Goal: Information Seeking & Learning: Learn about a topic

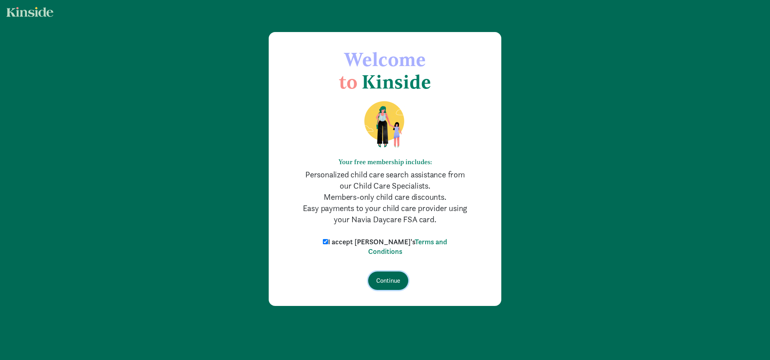
click at [384, 284] on input "Continue" at bounding box center [388, 281] width 40 height 18
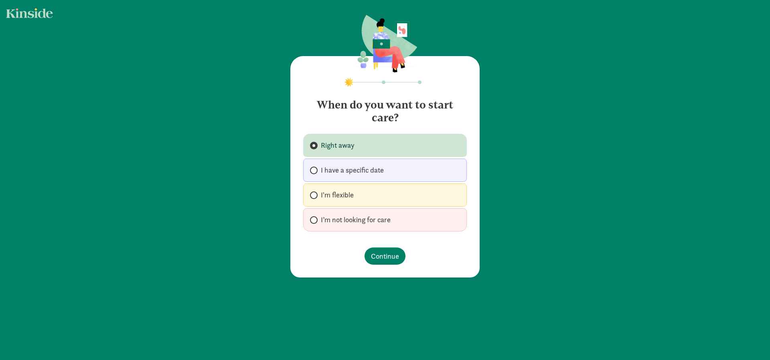
click at [369, 221] on span "I’m not looking for care" at bounding box center [356, 220] width 70 height 10
click at [315, 221] on input "I’m not looking for care" at bounding box center [312, 220] width 5 height 5
radio input "true"
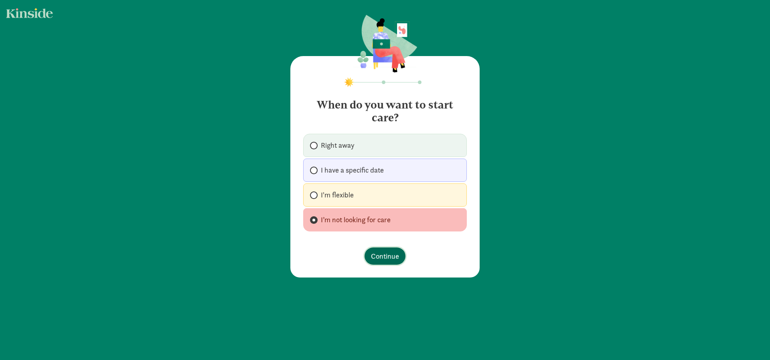
click at [398, 262] on button "Continue" at bounding box center [384, 256] width 41 height 17
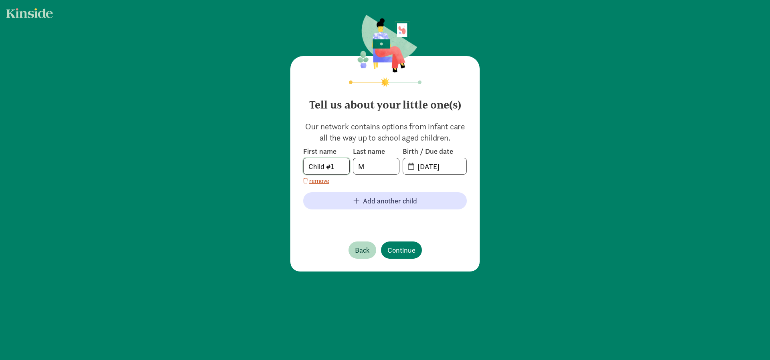
click at [335, 163] on input "Child #1" at bounding box center [326, 166] width 46 height 16
click at [394, 248] on span "Continue" at bounding box center [401, 250] width 28 height 11
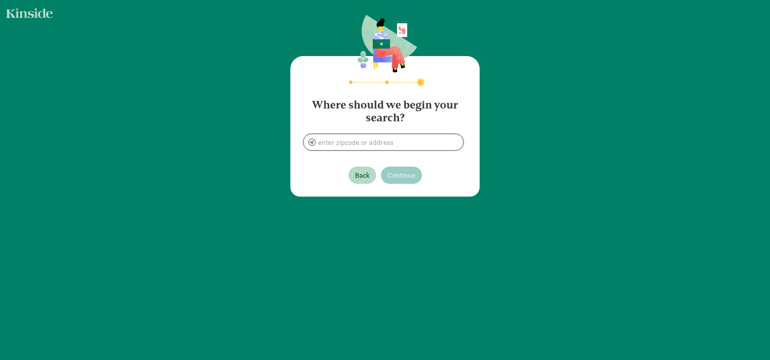
click at [362, 143] on input at bounding box center [383, 142] width 160 height 16
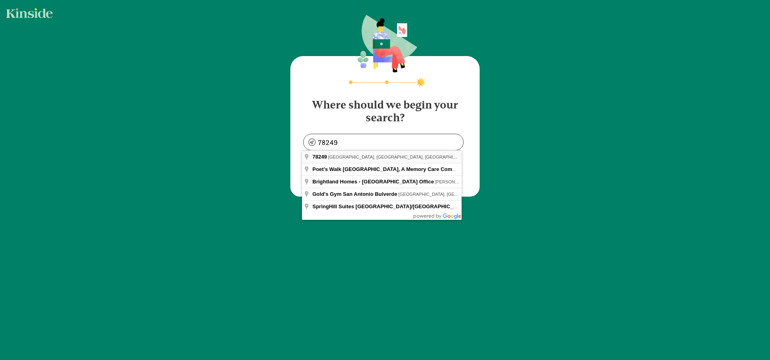
type input "San Antonio, TX 78249, USA"
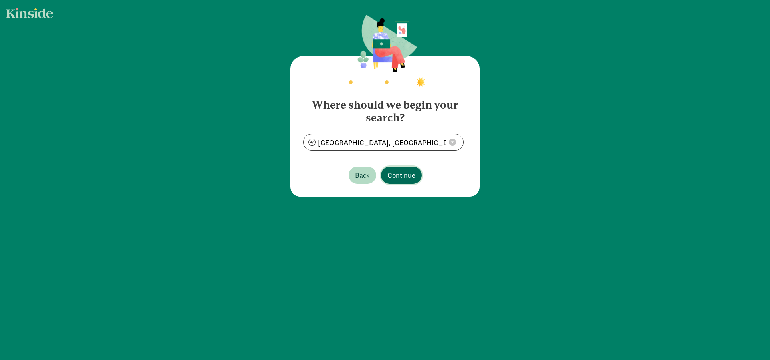
click at [391, 176] on span "Continue" at bounding box center [401, 175] width 28 height 11
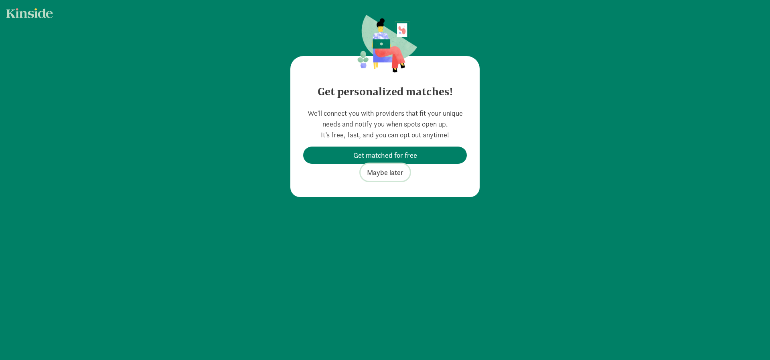
click at [375, 176] on span "Maybe later" at bounding box center [385, 172] width 36 height 11
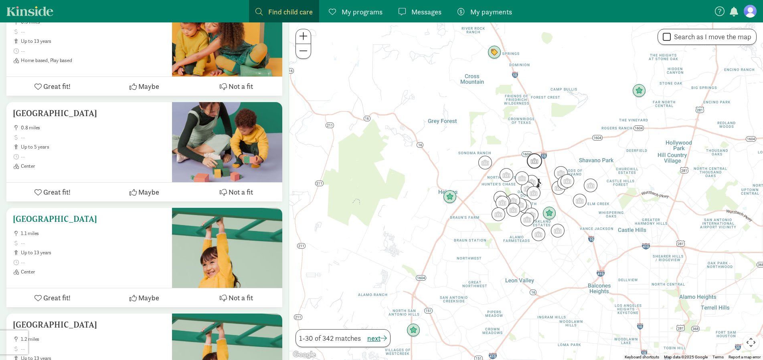
scroll to position [1063, 0]
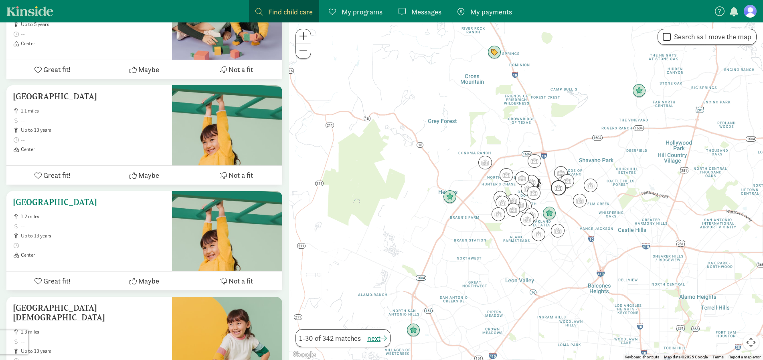
click at [149, 221] on ul "1.2 miles up to 13 years Center" at bounding box center [89, 236] width 153 height 45
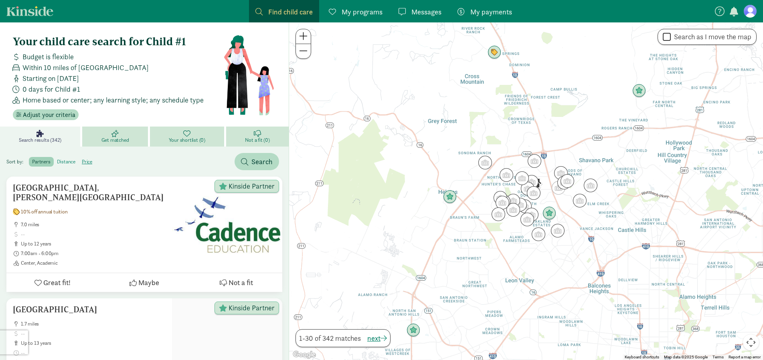
click at [79, 164] on label "distance" at bounding box center [87, 162] width 17 height 10
click at [57, 159] on input "distance" at bounding box center [57, 159] width 0 height 0
radio input "true"
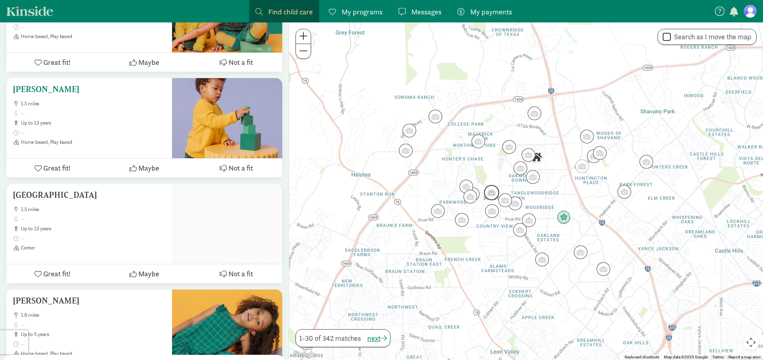
scroll to position [1063, 0]
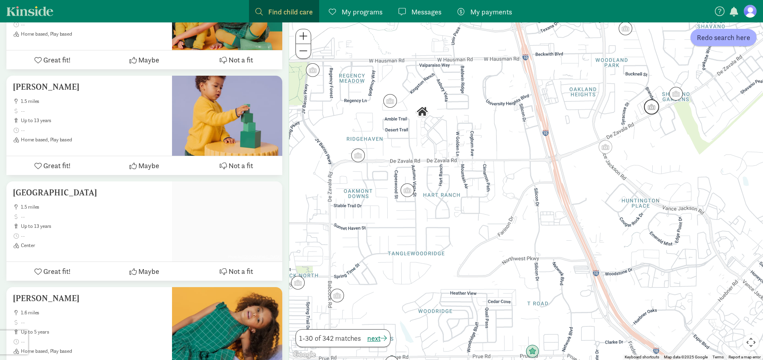
click at [654, 109] on img "Click to see details" at bounding box center [651, 106] width 15 height 15
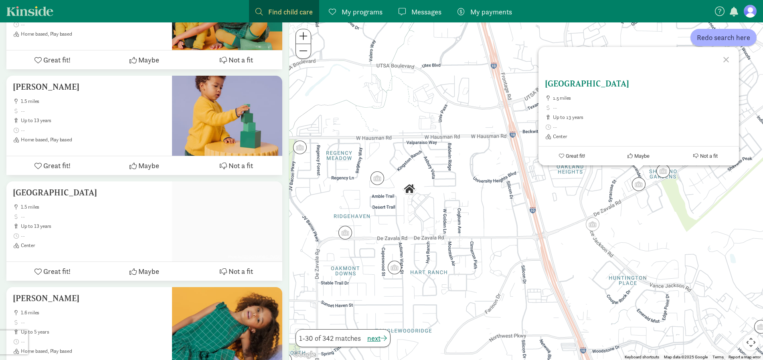
click at [576, 87] on h5 "Mi Casa Center" at bounding box center [639, 84] width 188 height 10
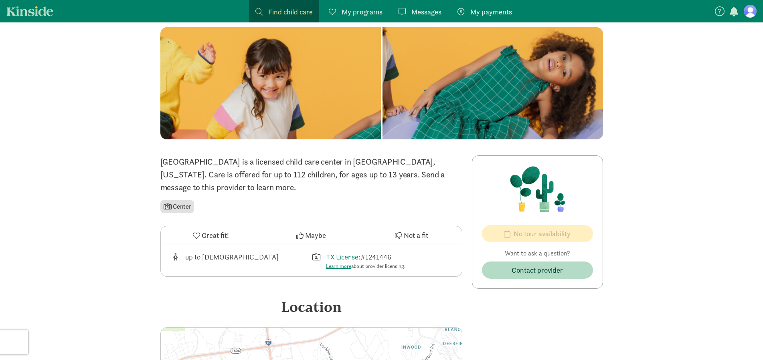
scroll to position [11, 0]
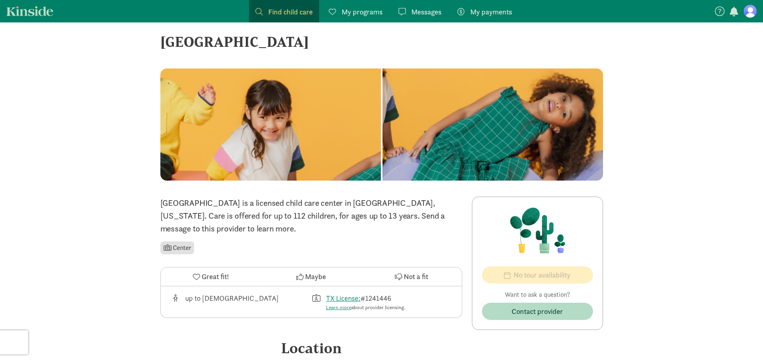
click at [352, 221] on p "[GEOGRAPHIC_DATA] is a licensed child care center in [GEOGRAPHIC_DATA], [US_STA…" at bounding box center [311, 216] width 302 height 38
click at [170, 250] on span at bounding box center [168, 247] width 8 height 6
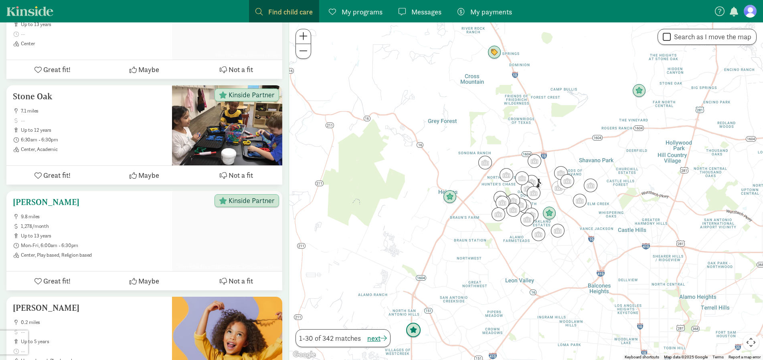
scroll to position [450, 0]
